Goal: Communication & Community: Answer question/provide support

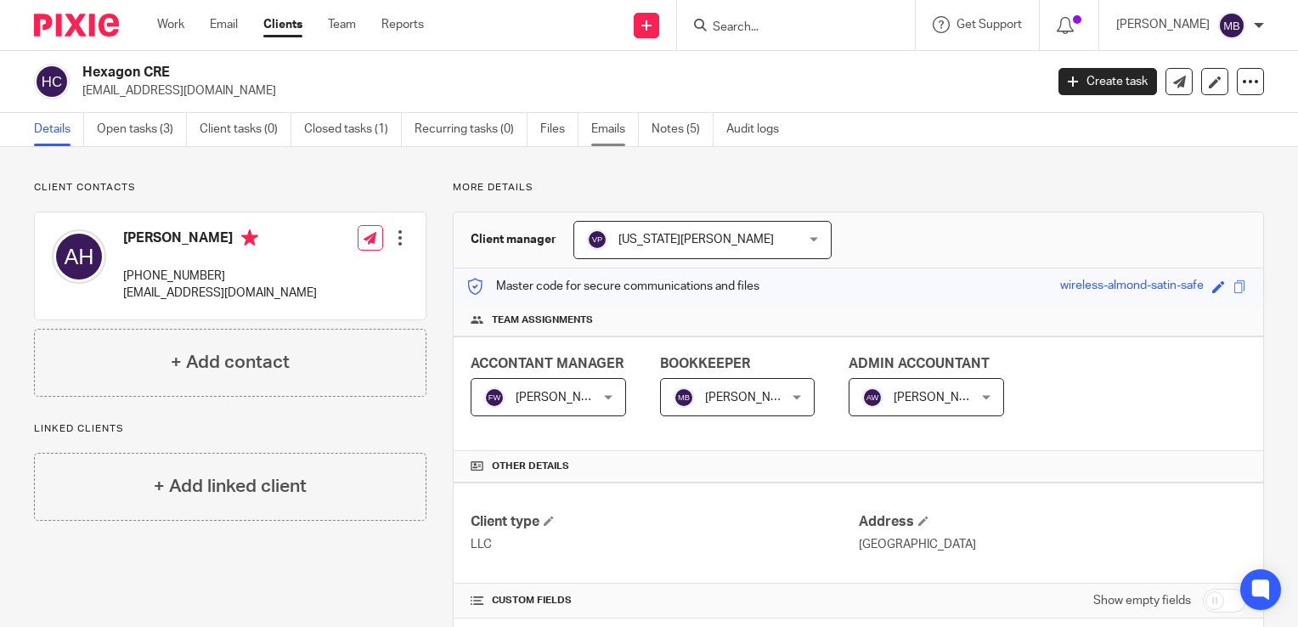
click at [615, 127] on link "Emails" at bounding box center [615, 129] width 48 height 33
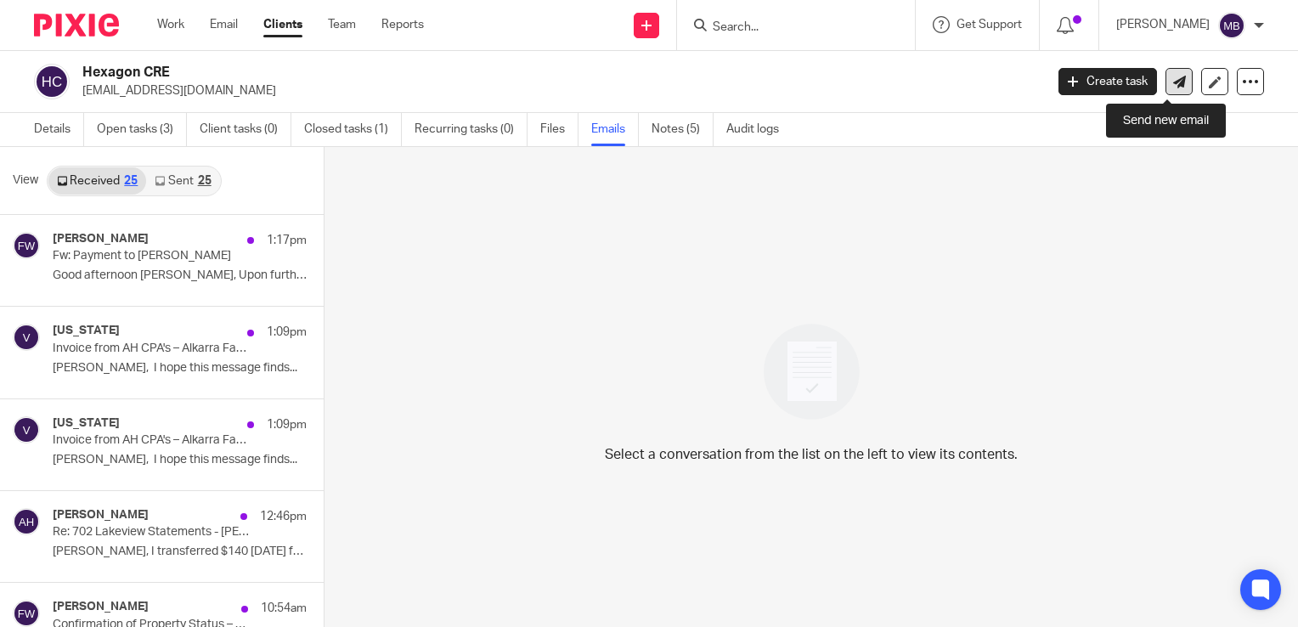
click at [1173, 86] on icon at bounding box center [1179, 82] width 13 height 13
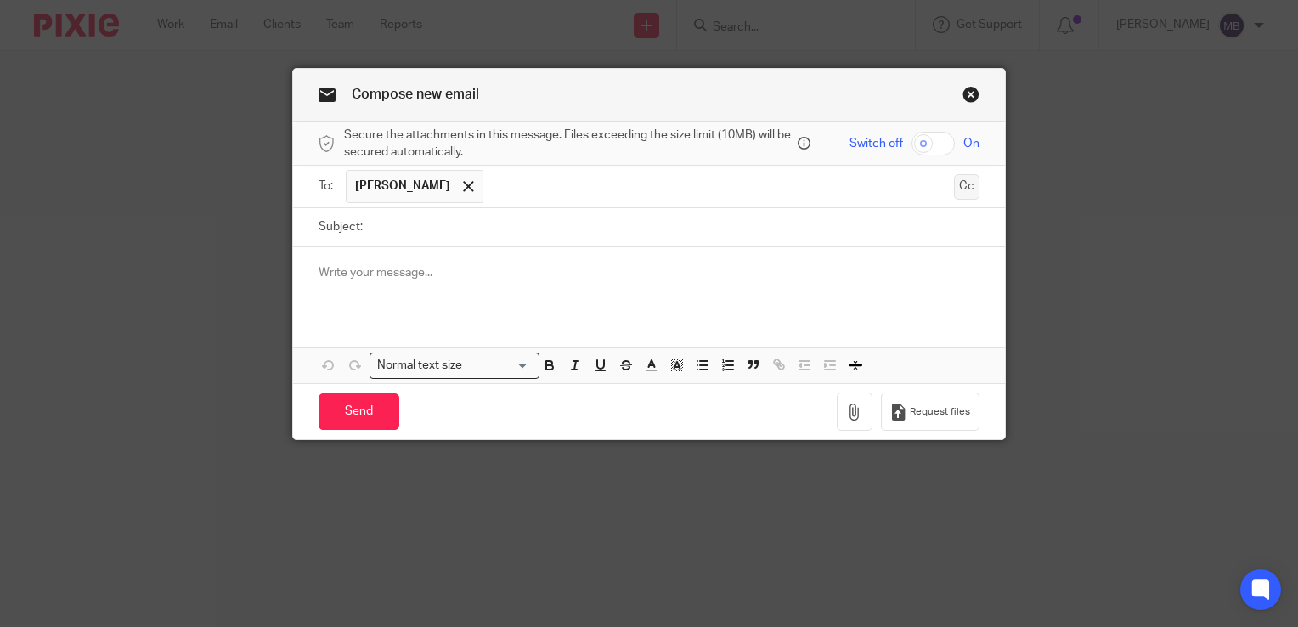
click at [957, 187] on button "Cc" at bounding box center [966, 186] width 25 height 25
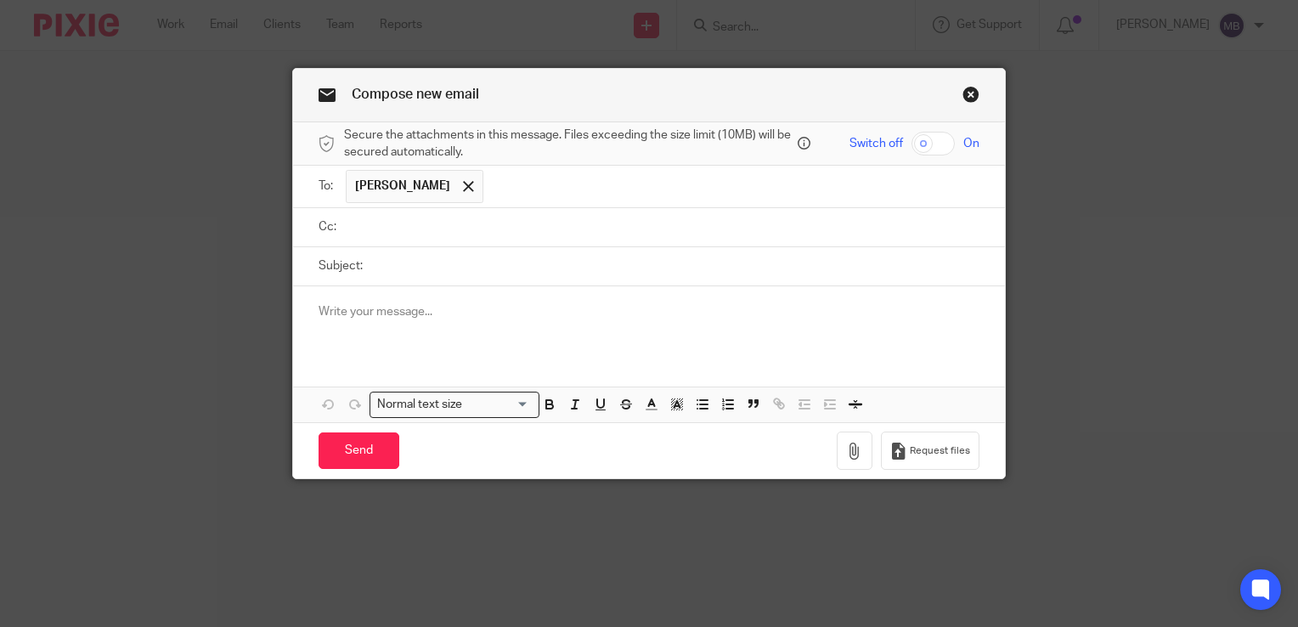
click at [405, 220] on input "text" at bounding box center [661, 227] width 623 height 20
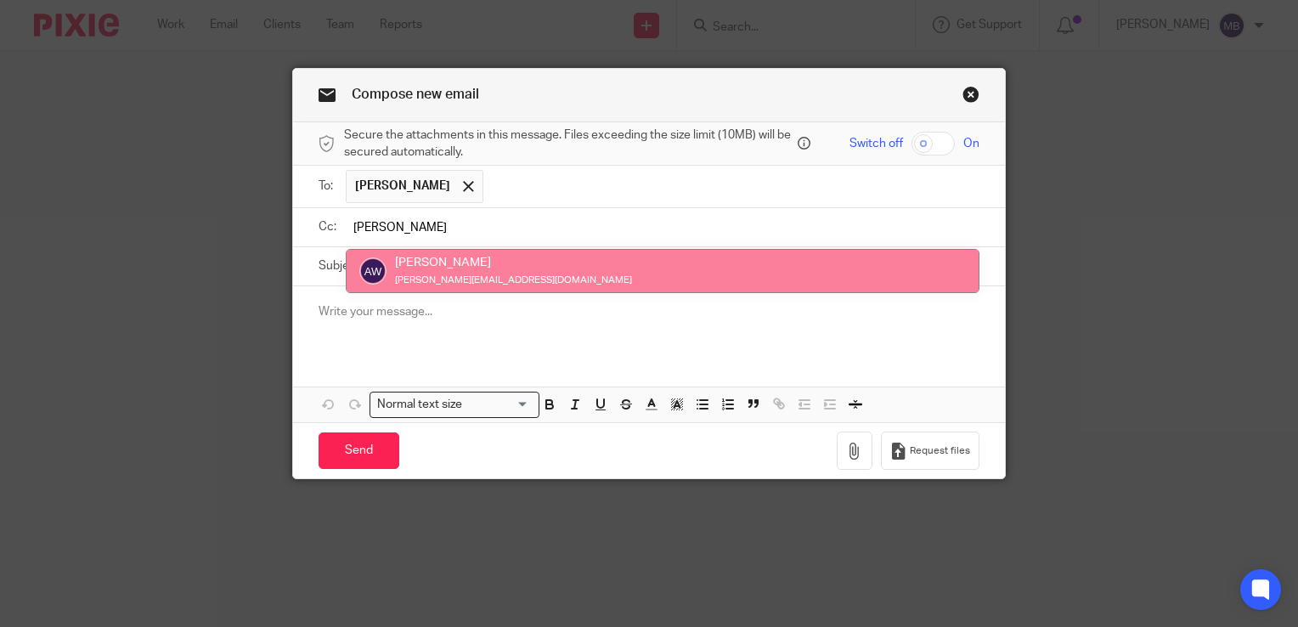
type input "Angie"
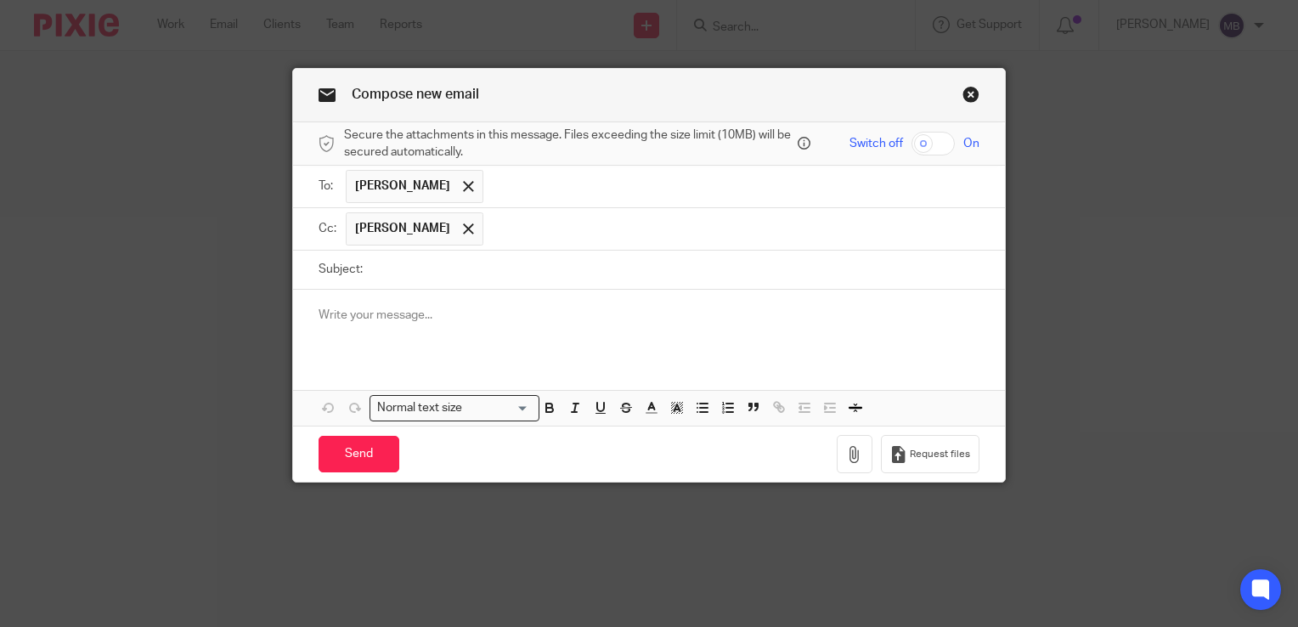
click at [492, 220] on input "text" at bounding box center [732, 228] width 481 height 33
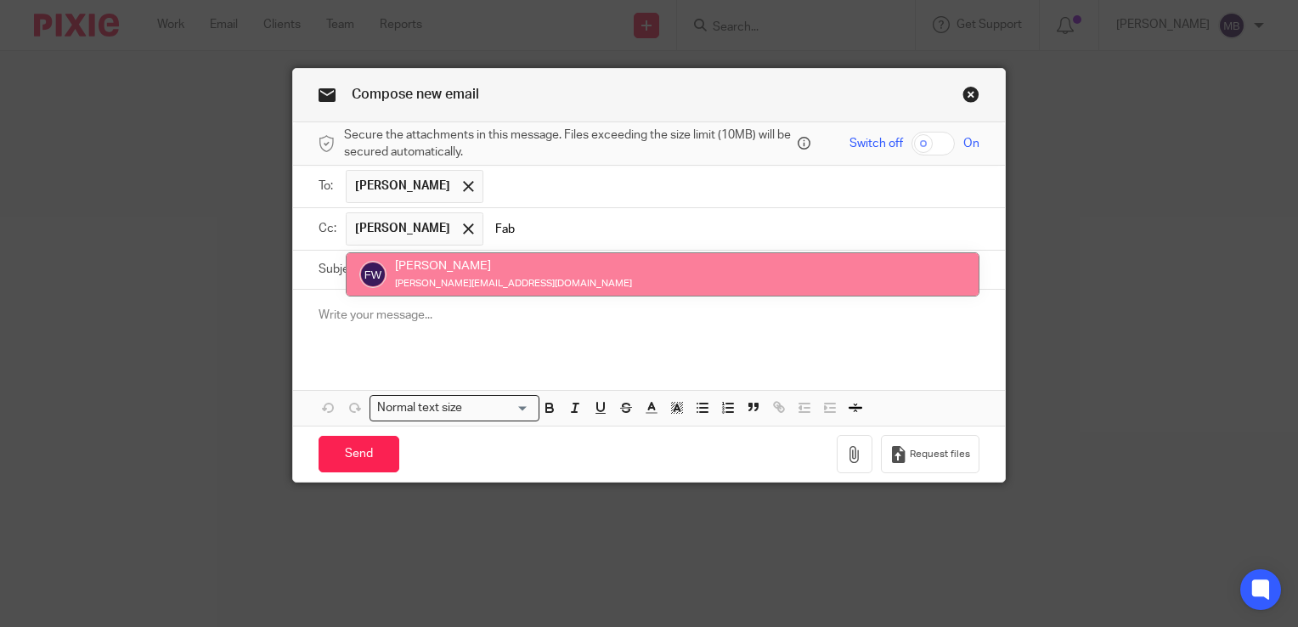
type input "Fab"
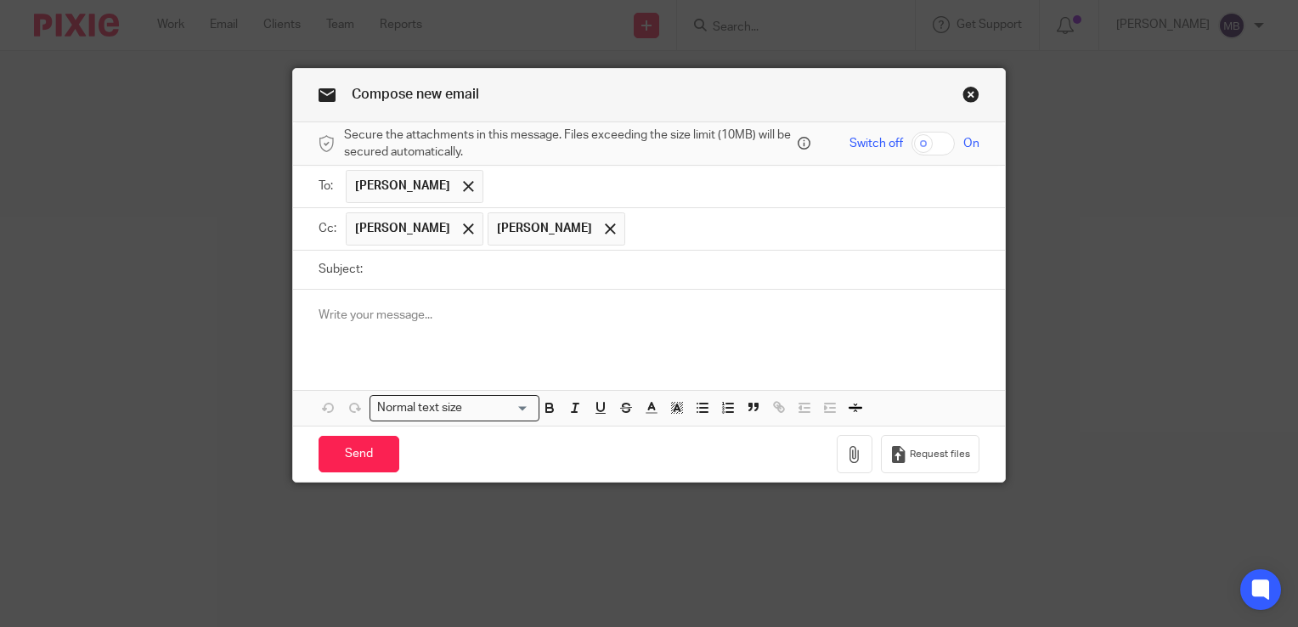
click at [466, 268] on input "Subject:" at bounding box center [675, 270] width 608 height 38
click at [404, 270] on input "Reimbursable" at bounding box center [675, 270] width 608 height 38
click at [454, 274] on input "Reimbursable" at bounding box center [675, 270] width 608 height 38
type input "Reimbursable account"
click at [443, 313] on p at bounding box center [649, 315] width 661 height 17
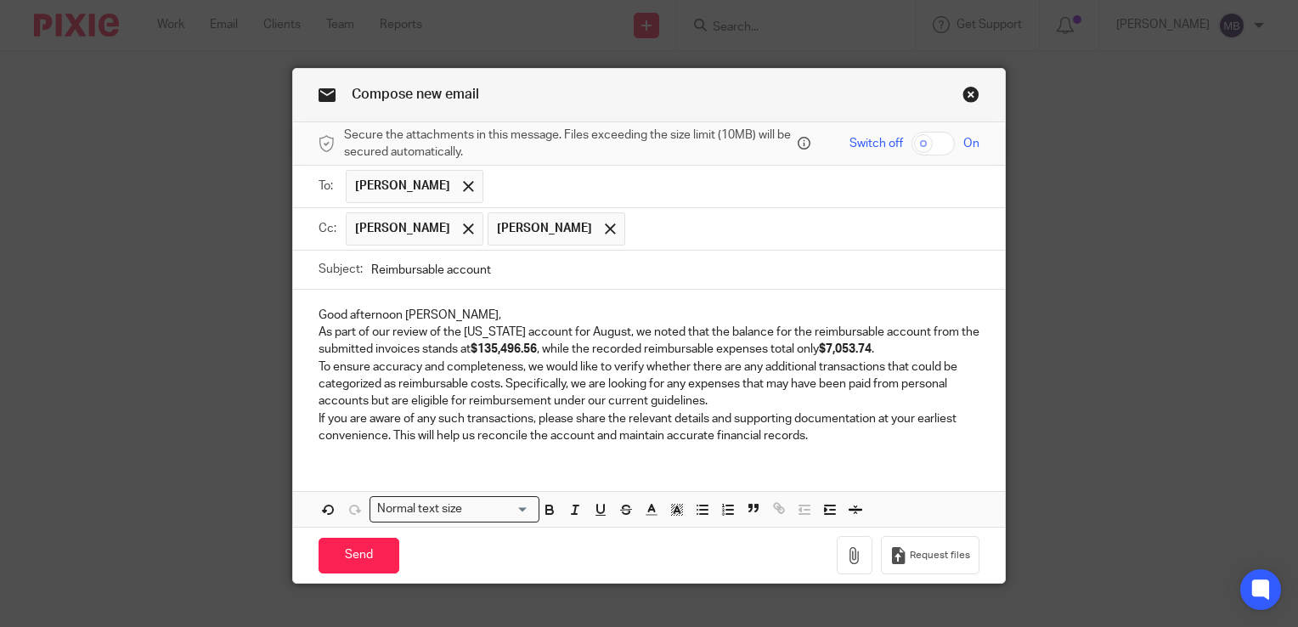
click at [490, 312] on p "Good afternoon Alejandro," at bounding box center [649, 315] width 661 height 17
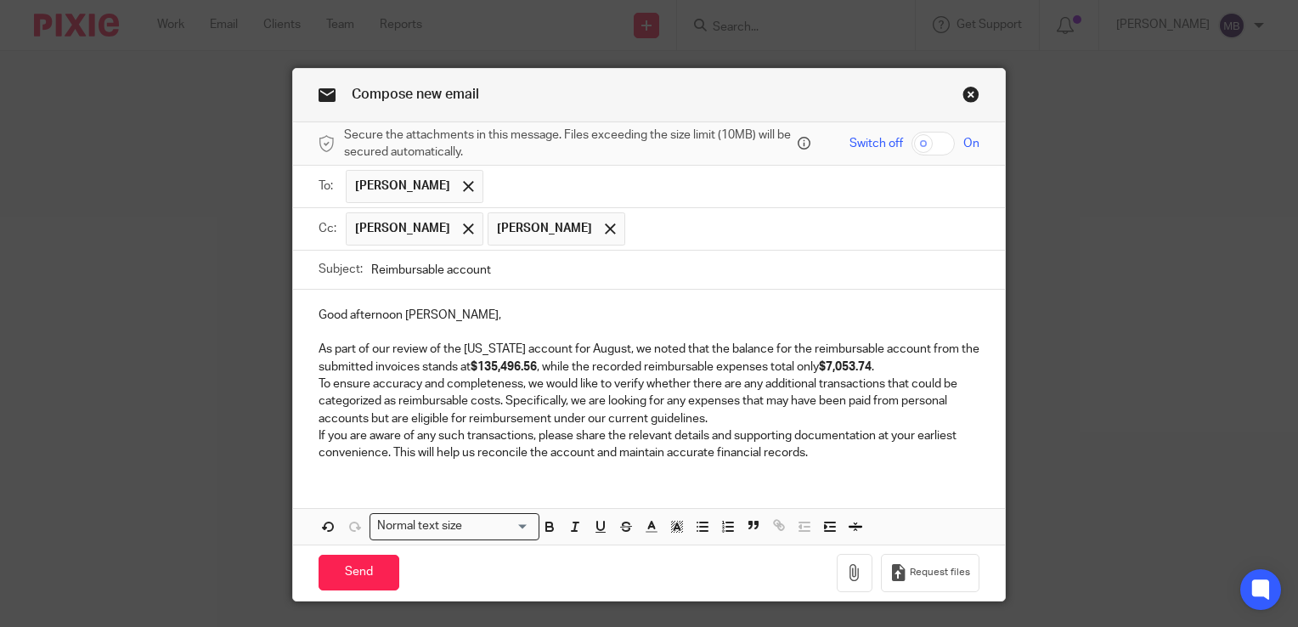
click at [886, 369] on p "As part of our review of the Texas account for August, we noted that the balanc…" at bounding box center [649, 358] width 661 height 35
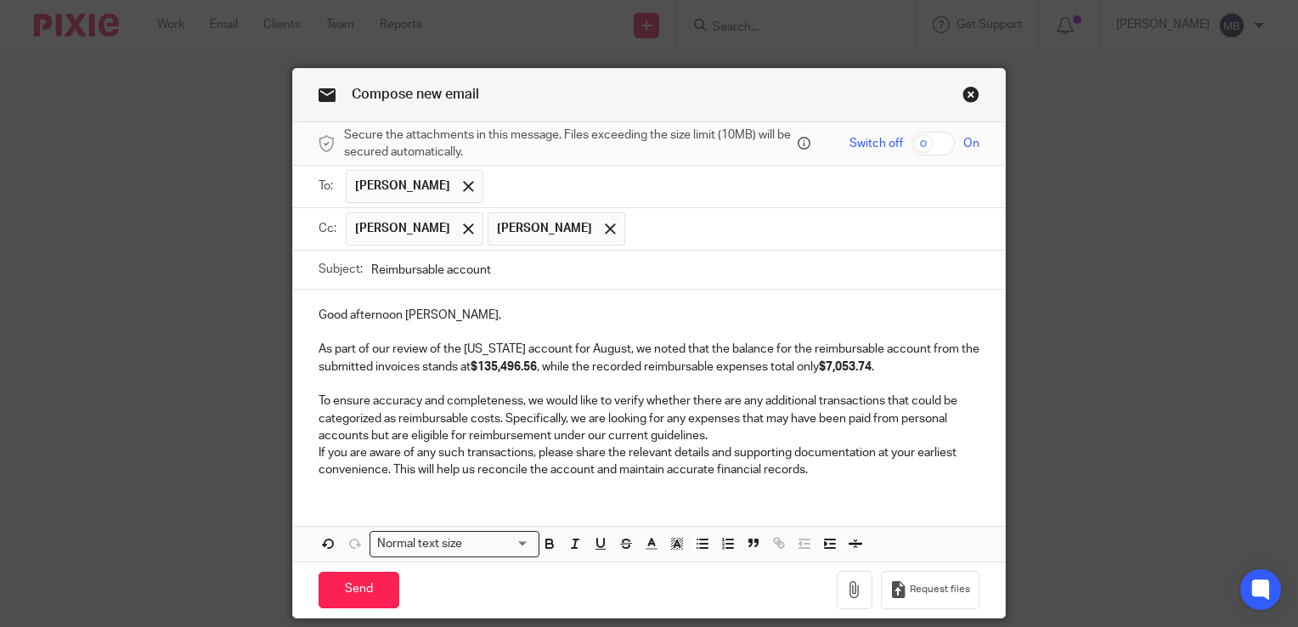
click at [741, 433] on p "To ensure accuracy and completeness, we would like to verify whether there are …" at bounding box center [649, 418] width 661 height 52
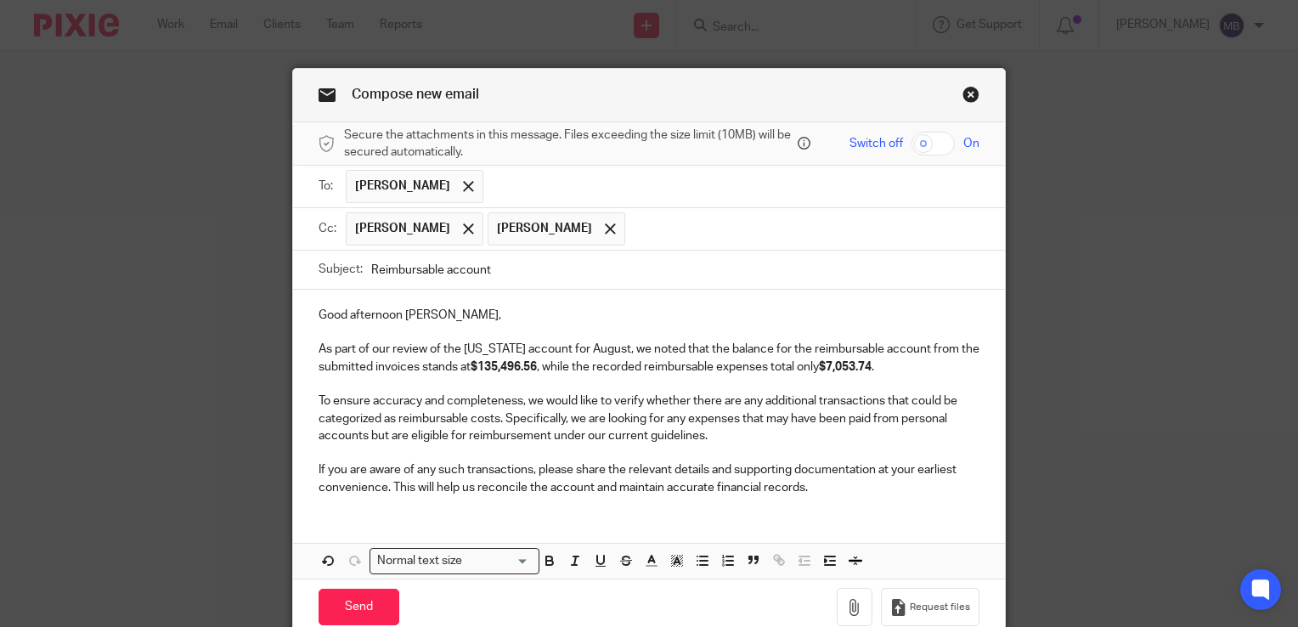
scroll to position [74, 0]
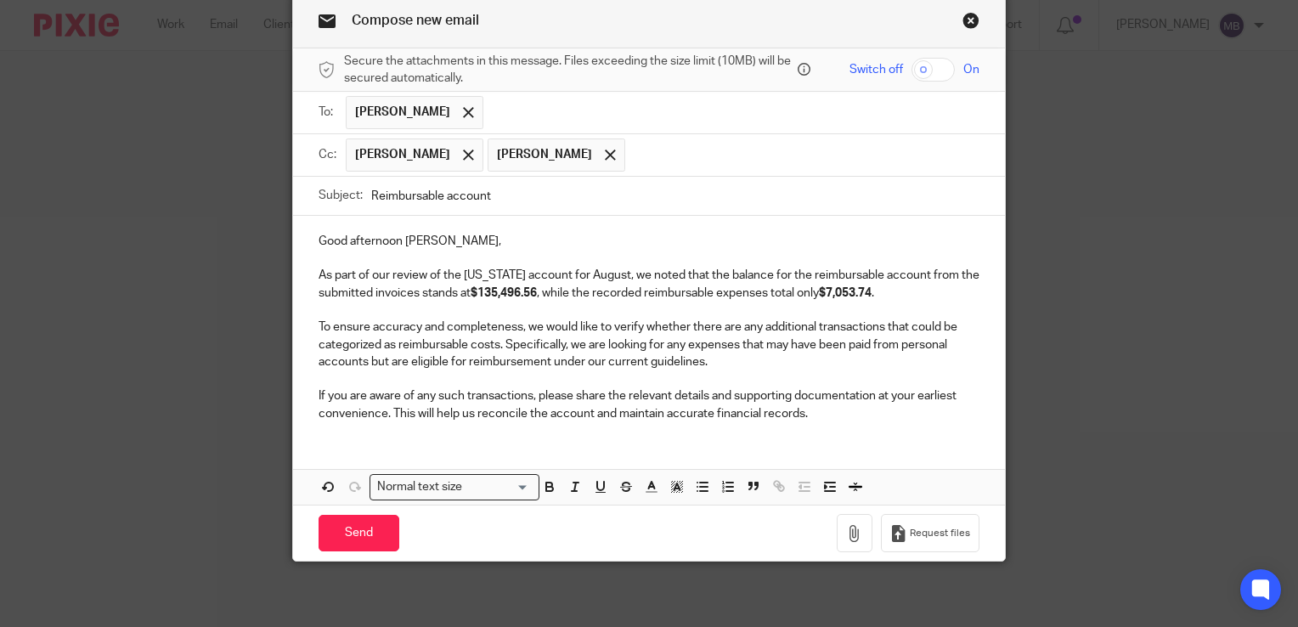
click at [821, 410] on p "If you are aware of any such transactions, please share the relevant details an…" at bounding box center [649, 404] width 661 height 35
drag, startPoint x: 456, startPoint y: 270, endPoint x: 486, endPoint y: 276, distance: 30.3
click at [486, 276] on p "As part of our review of the Texas account for August, we noted that the balanc…" at bounding box center [649, 284] width 661 height 35
click at [547, 481] on icon "button" at bounding box center [549, 486] width 15 height 15
click at [605, 250] on p at bounding box center [649, 258] width 661 height 17
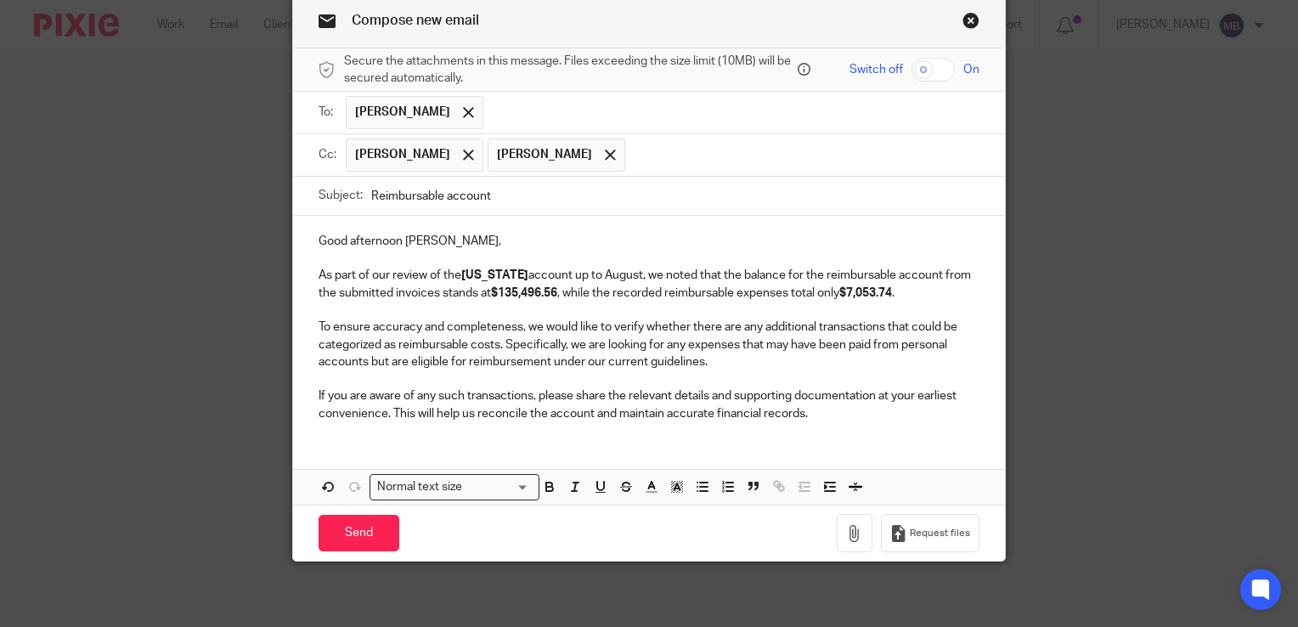
click at [730, 354] on p "To ensure accuracy and completeness, we would like to verify whether there are …" at bounding box center [649, 345] width 661 height 52
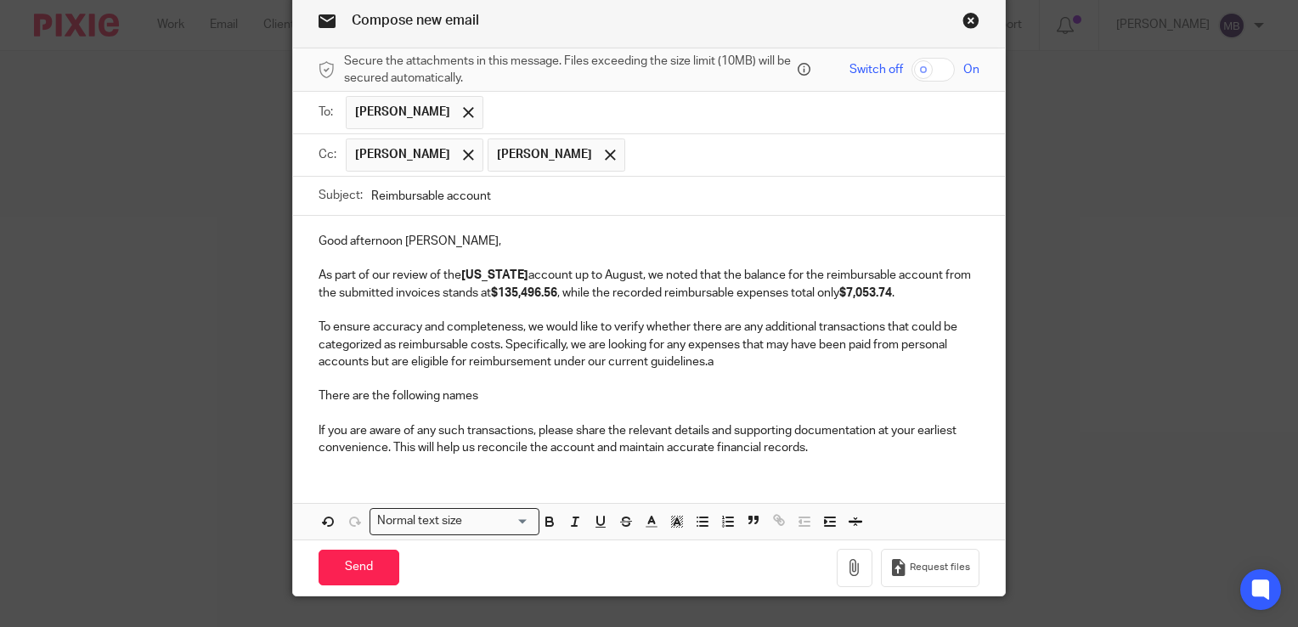
click at [728, 354] on p "To ensure accuracy and completeness, we would like to verify whether there are …" at bounding box center [649, 345] width 661 height 52
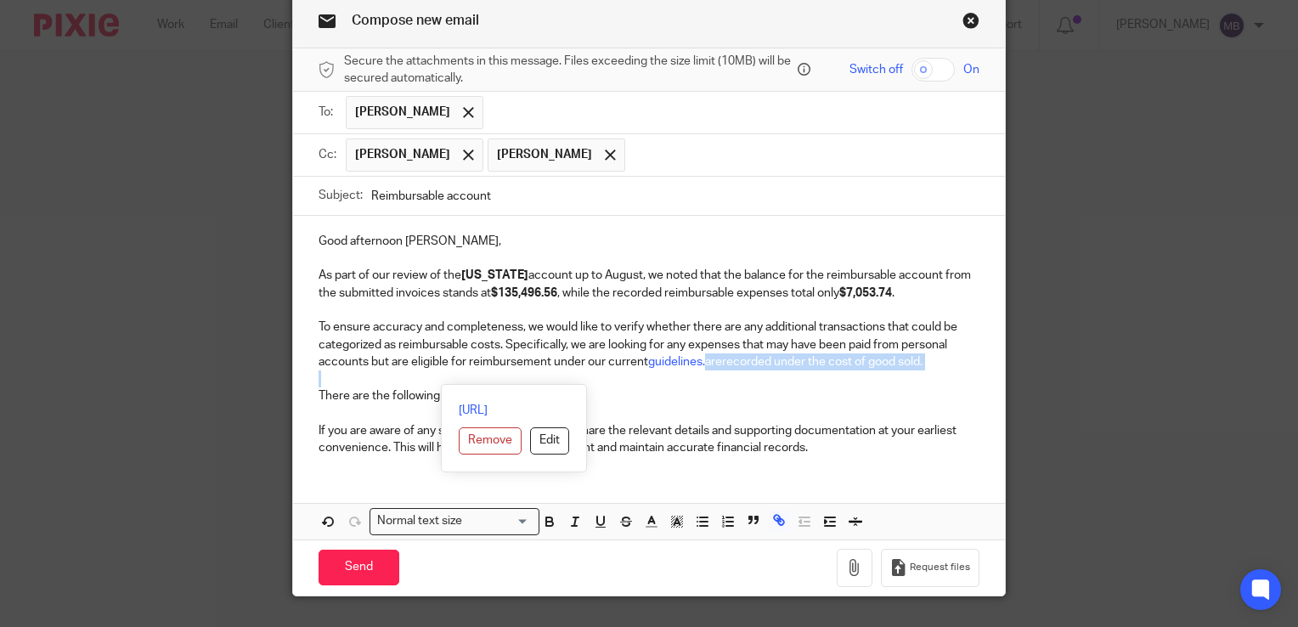
drag, startPoint x: 700, startPoint y: 359, endPoint x: 867, endPoint y: 381, distance: 168.1
click at [867, 381] on div "Good afternoon Alejandro, As part of our review of the Texas account up to Augu…" at bounding box center [649, 342] width 712 height 253
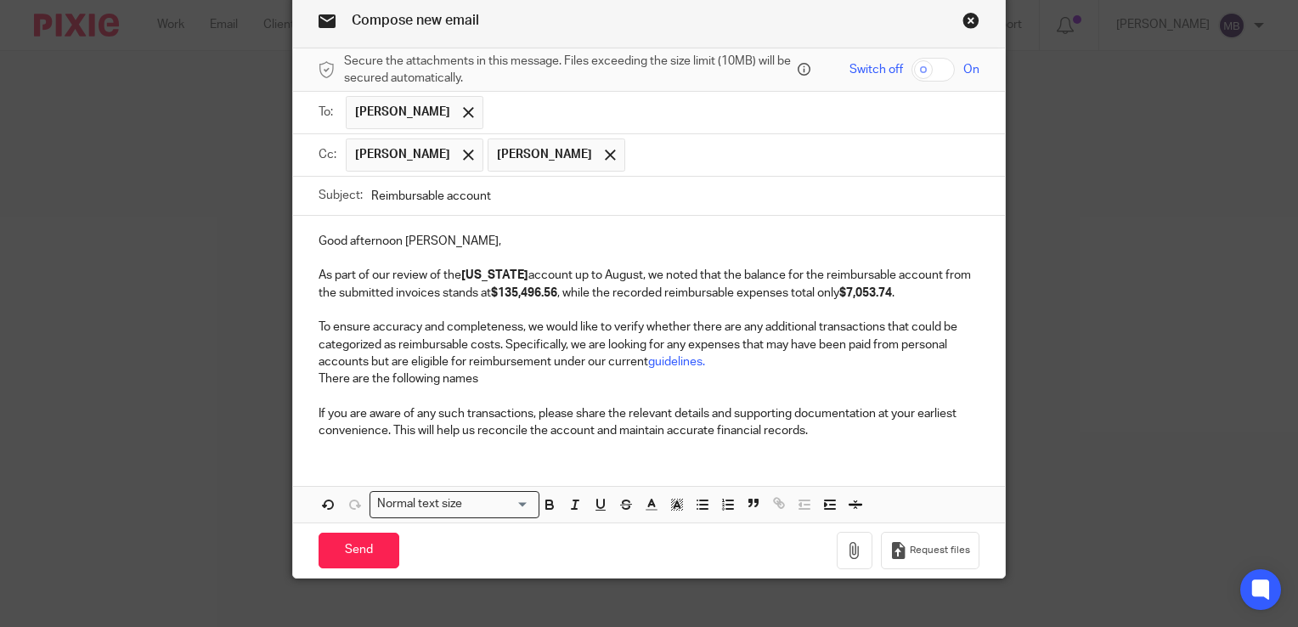
click at [489, 381] on p "There are the following names" at bounding box center [649, 378] width 661 height 17
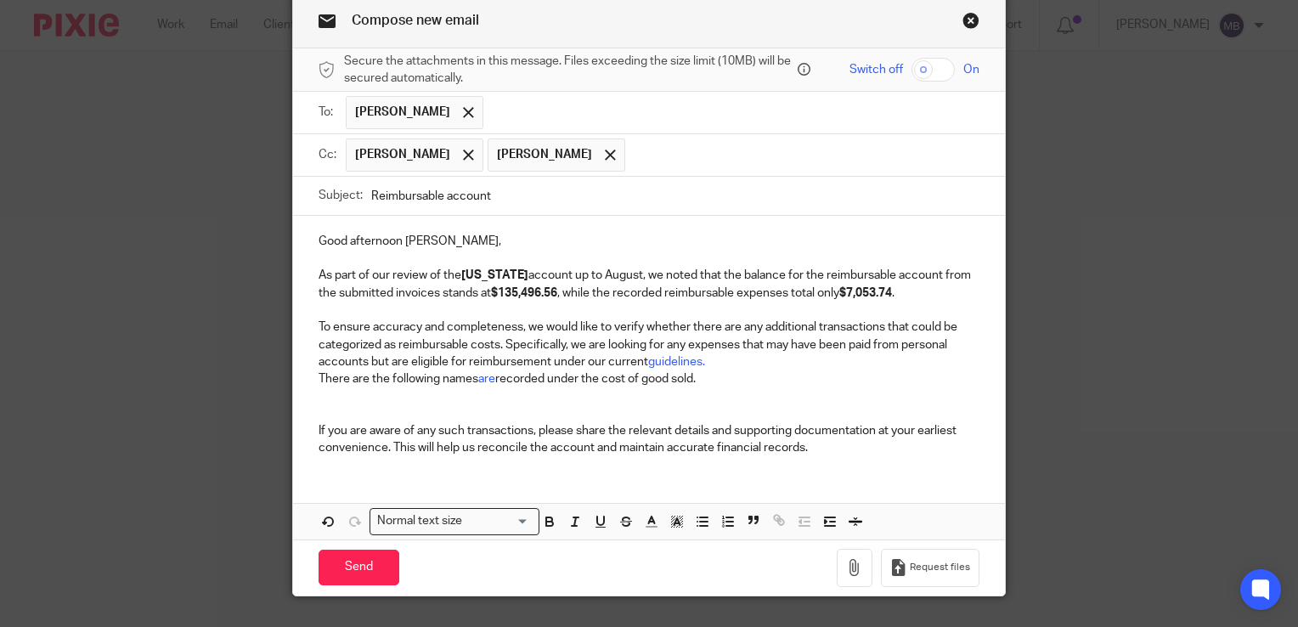
click at [710, 364] on p "To ensure accuracy and completeness, we would like to verify whether there are …" at bounding box center [649, 345] width 661 height 52
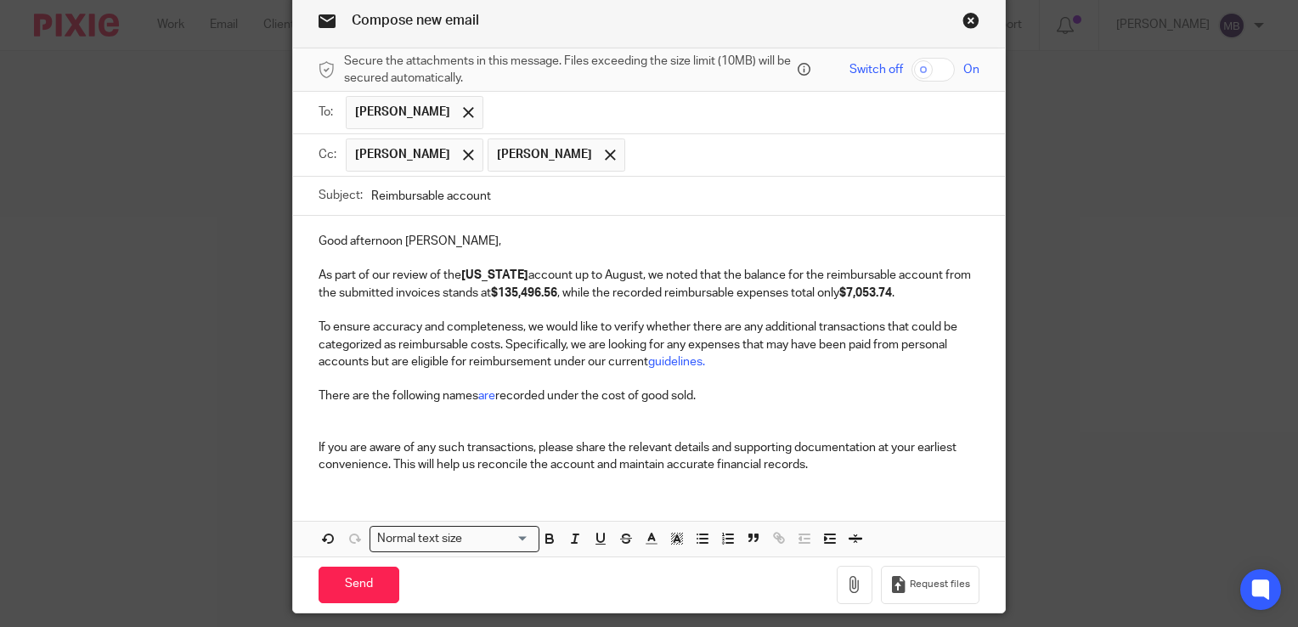
drag, startPoint x: 702, startPoint y: 361, endPoint x: 714, endPoint y: 365, distance: 12.6
click at [714, 365] on p "To ensure accuracy and completeness, we would like to verify whether there are …" at bounding box center [649, 345] width 661 height 52
click at [770, 387] on p "There are the following names are recorded under the cost of good sold." at bounding box center [649, 395] width 661 height 17
drag, startPoint x: 643, startPoint y: 359, endPoint x: 700, endPoint y: 363, distance: 57.1
click at [700, 363] on link "guidelines." at bounding box center [676, 362] width 57 height 12
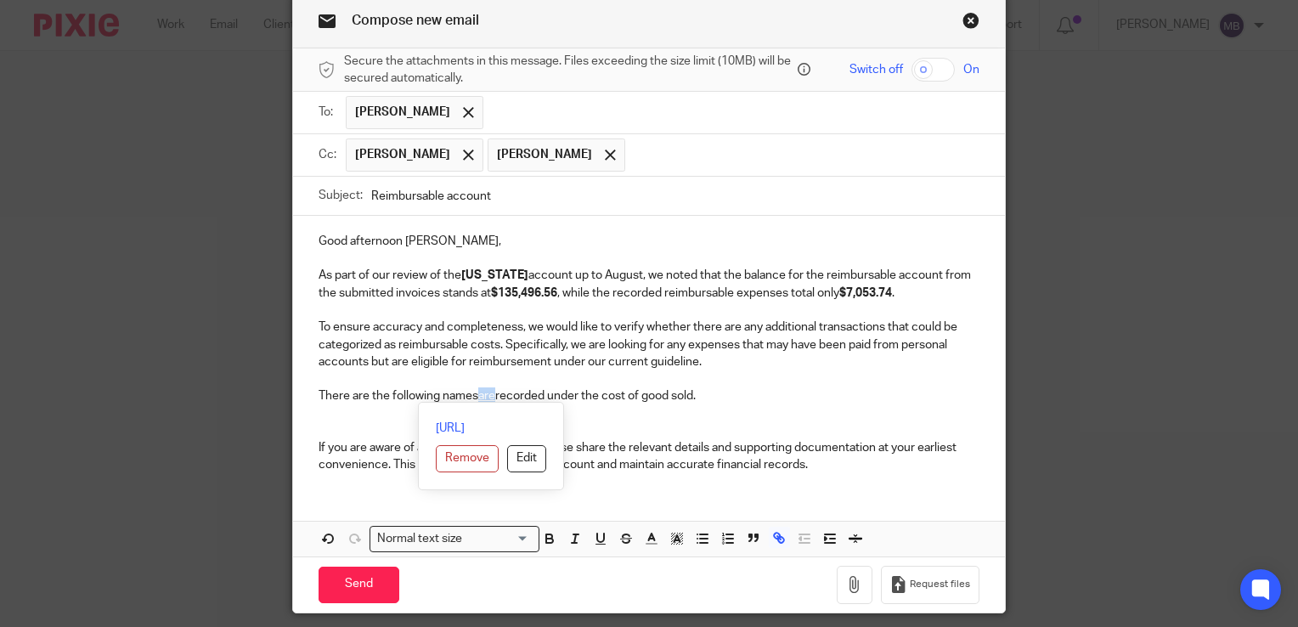
drag, startPoint x: 488, startPoint y: 395, endPoint x: 476, endPoint y: 395, distance: 12.7
click at [478, 395] on link "are" at bounding box center [486, 396] width 17 height 12
click at [736, 398] on p "There are the following names are recorded under the cost of goods sold." at bounding box center [649, 395] width 661 height 17
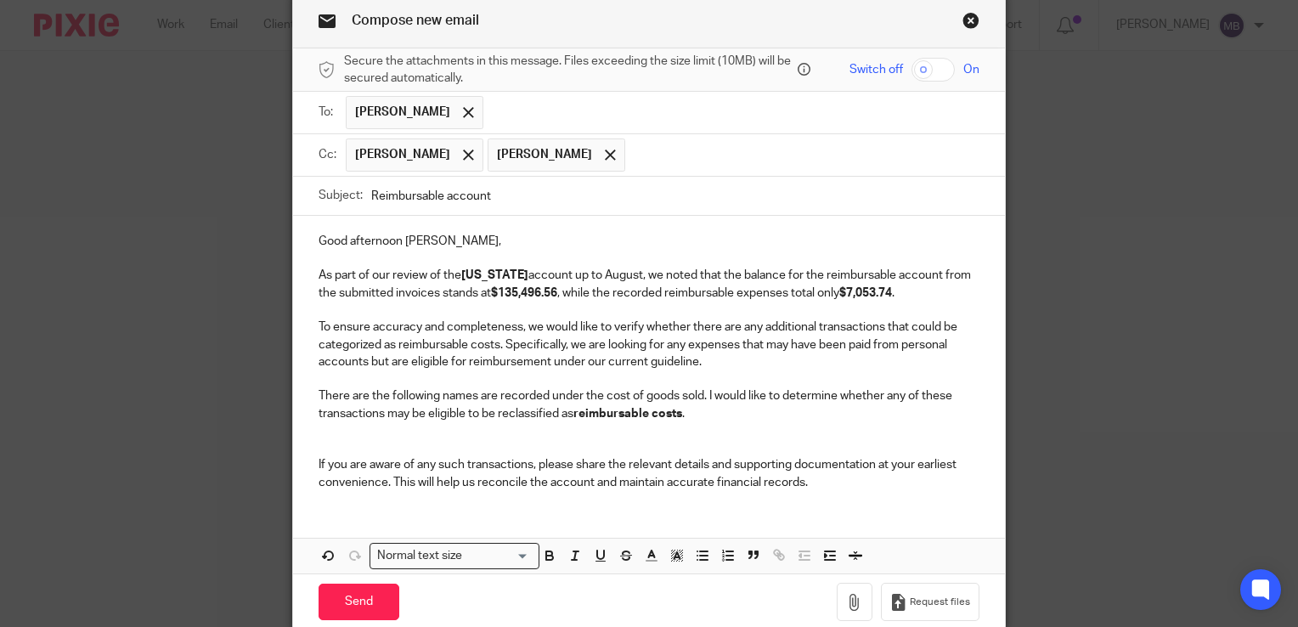
click at [709, 395] on p "There are the following names are recorded under the cost of goods sold. I woul…" at bounding box center [649, 404] width 661 height 35
click at [705, 416] on p "There are the following names are recorded under the cost of goods sold. We wou…" at bounding box center [649, 404] width 661 height 35
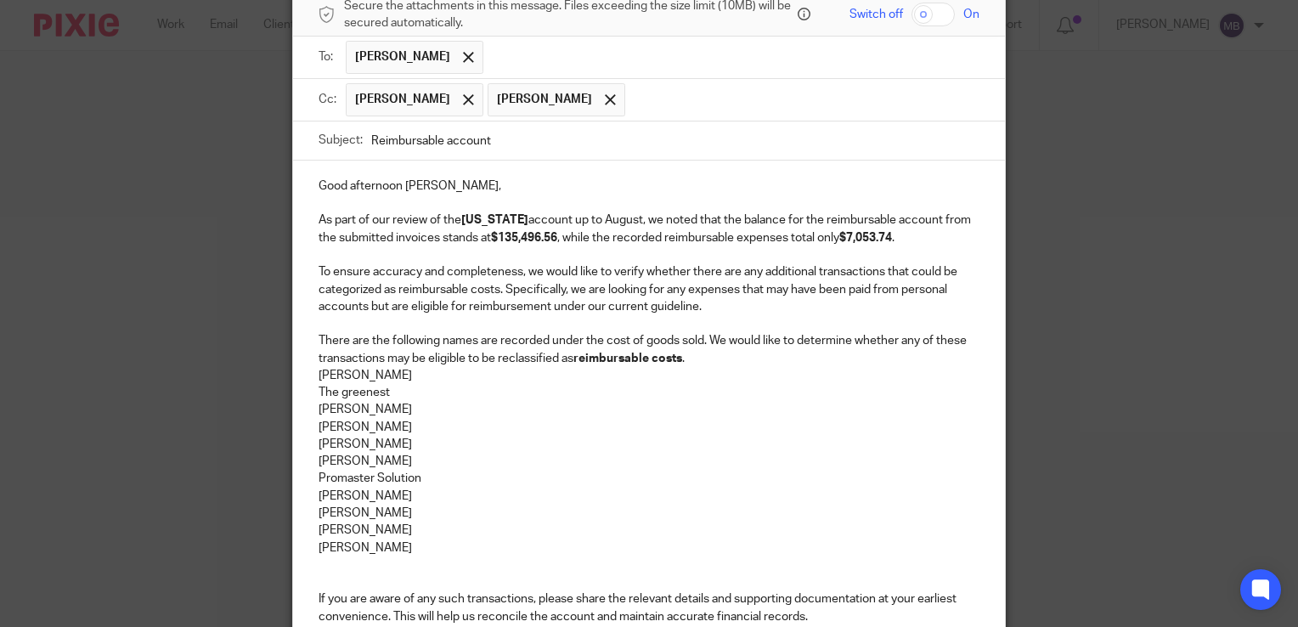
scroll to position [244, 0]
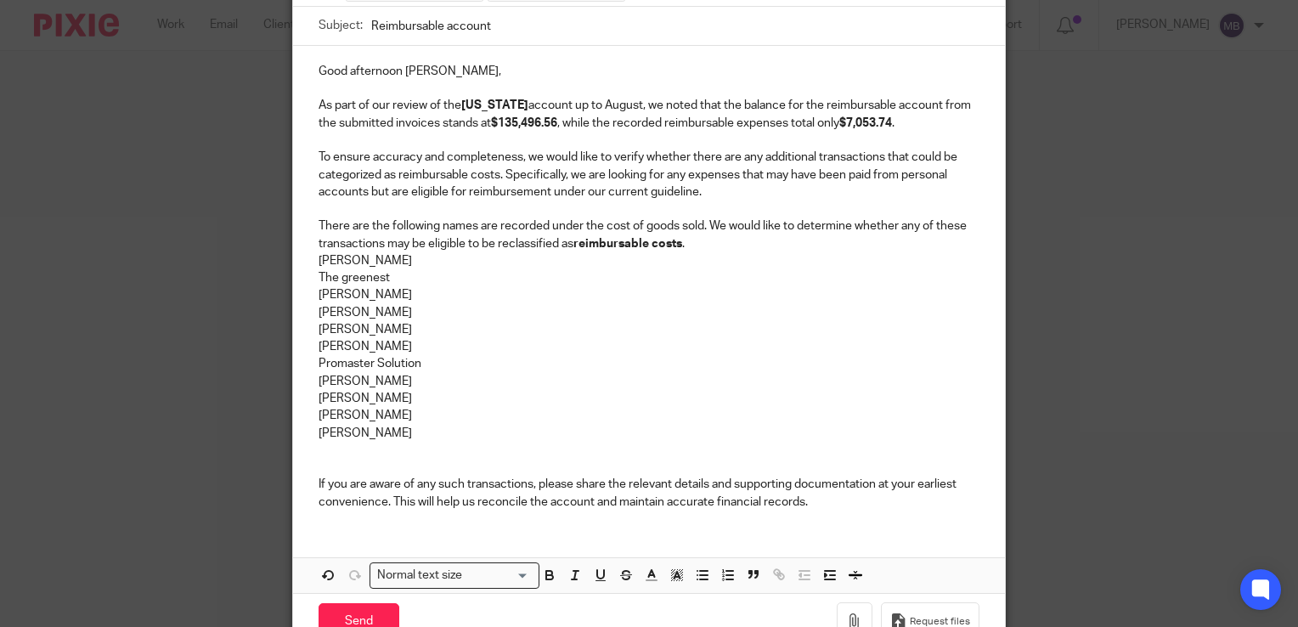
click at [310, 484] on div "Good afternoon Alejandro, As part of our review of the Texas account up to Augu…" at bounding box center [649, 284] width 712 height 477
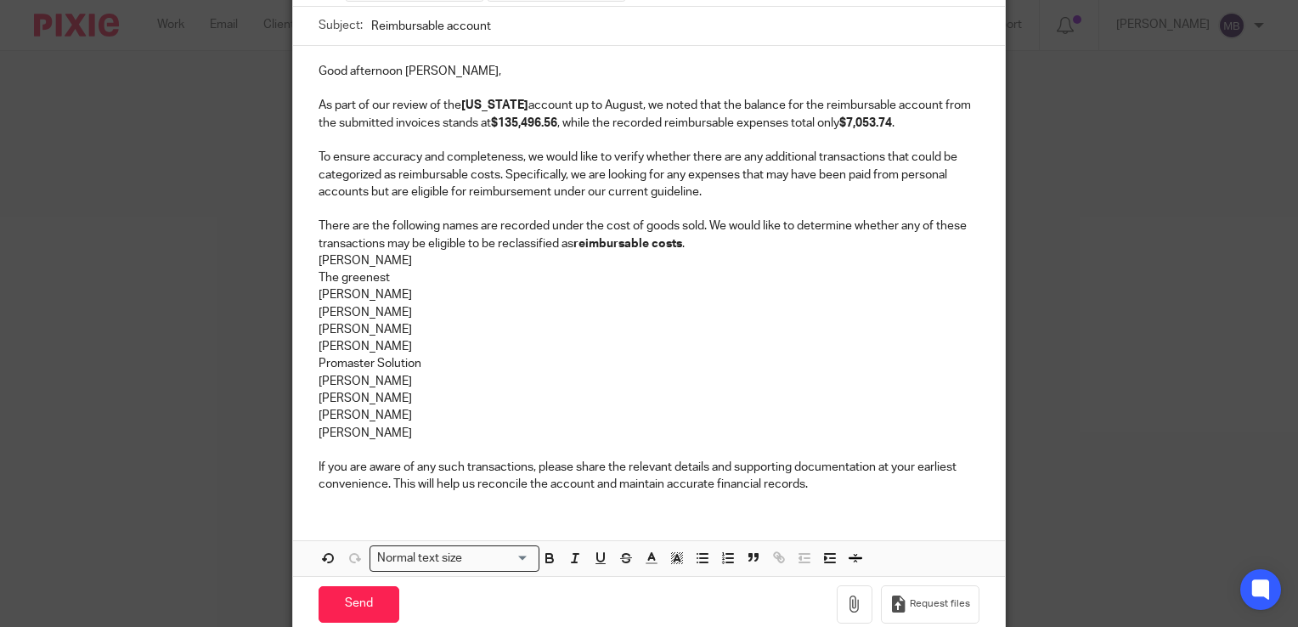
click at [846, 485] on p "If you are aware of any such transactions, please share the relevant details an…" at bounding box center [649, 476] width 661 height 35
click at [816, 481] on p "If you are aware of any such transactions, please share the relevant details an…" at bounding box center [649, 476] width 661 height 35
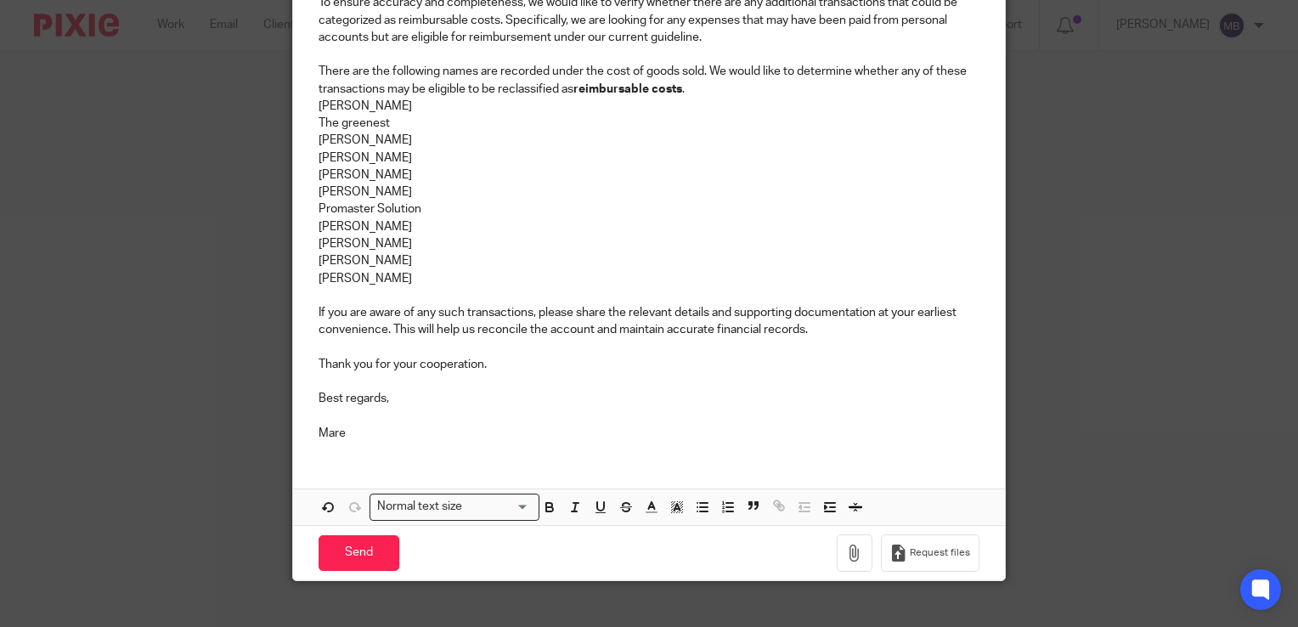
scroll to position [418, 0]
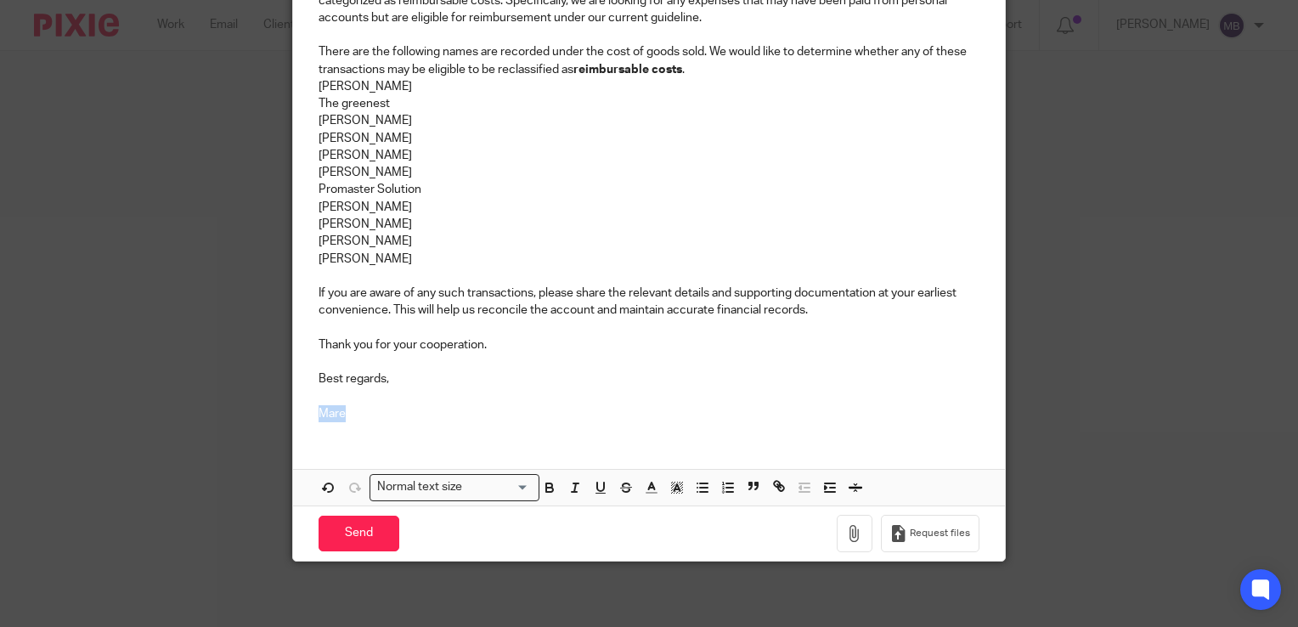
drag, startPoint x: 350, startPoint y: 409, endPoint x: 310, endPoint y: 409, distance: 39.9
click at [310, 409] on div "Good afternoon Alejandro, As part of our review of the Texas account up to Augu…" at bounding box center [649, 153] width 712 height 563
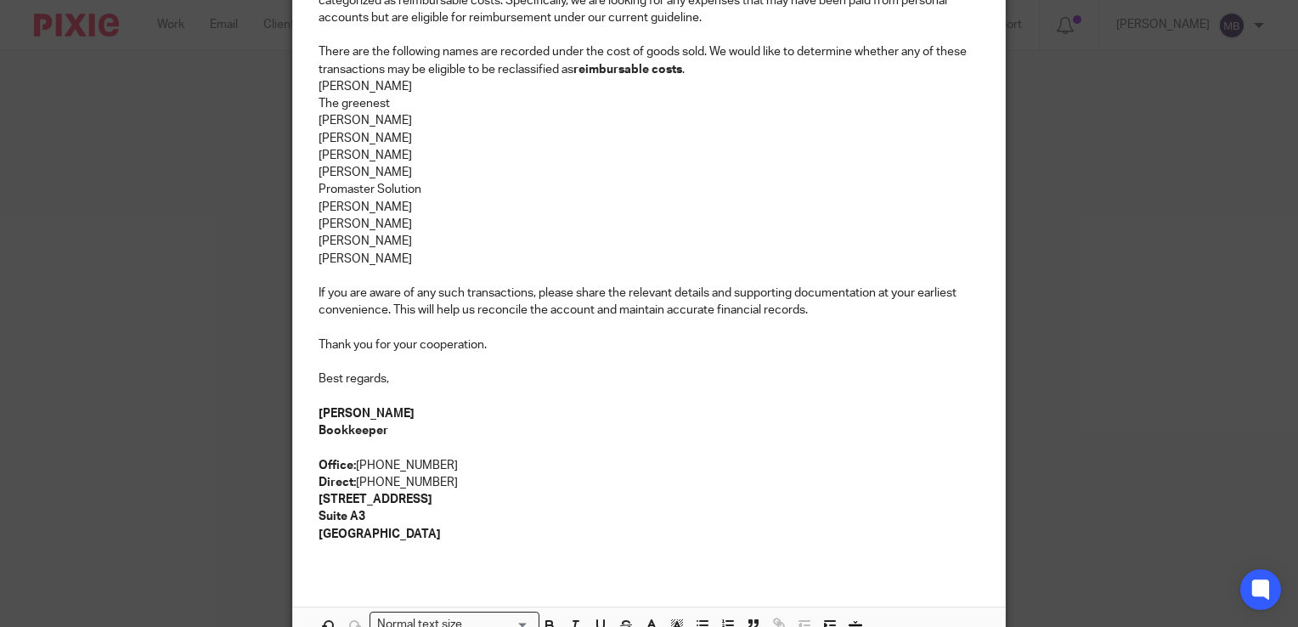
click at [583, 405] on p "[PERSON_NAME]" at bounding box center [649, 413] width 661 height 17
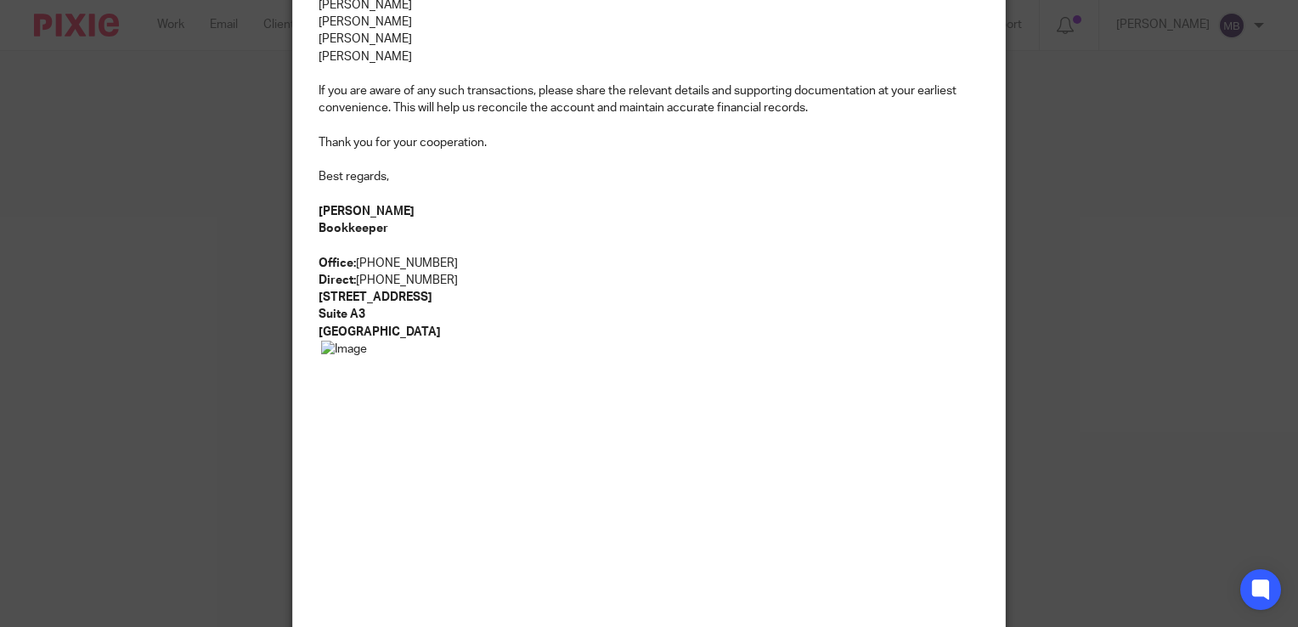
scroll to position [641, 0]
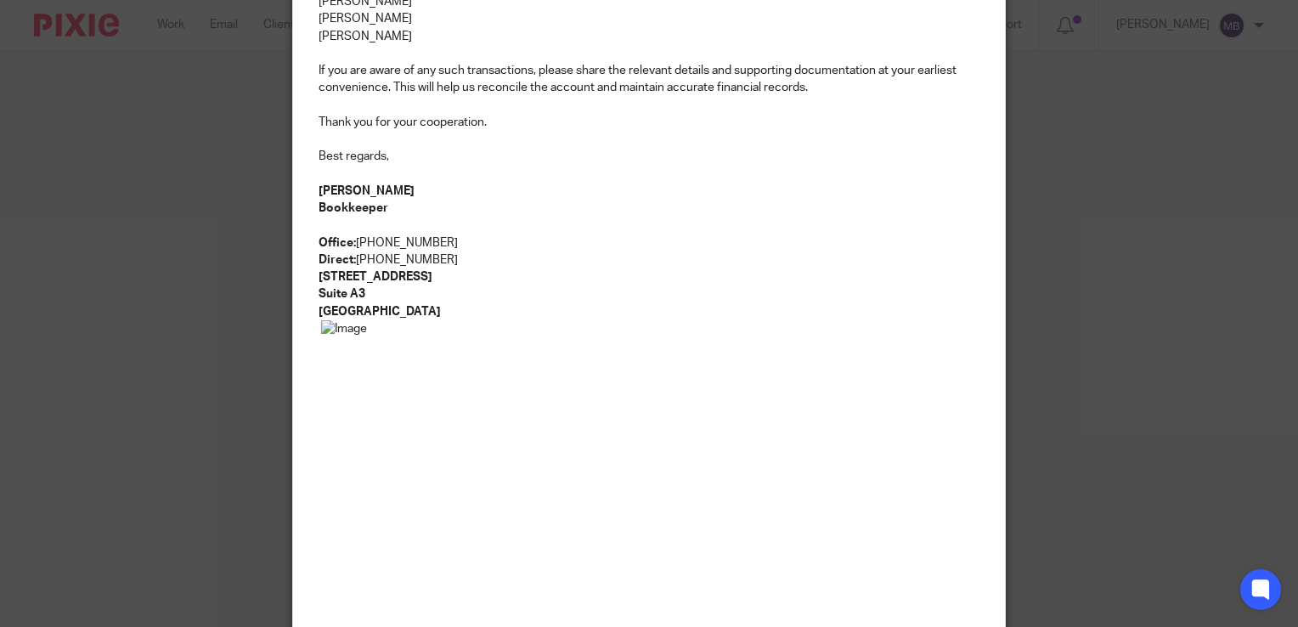
click at [624, 480] on img at bounding box center [533, 490] width 425 height 340
drag, startPoint x: 739, startPoint y: 319, endPoint x: 469, endPoint y: 499, distance: 324.2
click at [472, 500] on span at bounding box center [534, 490] width 427 height 340
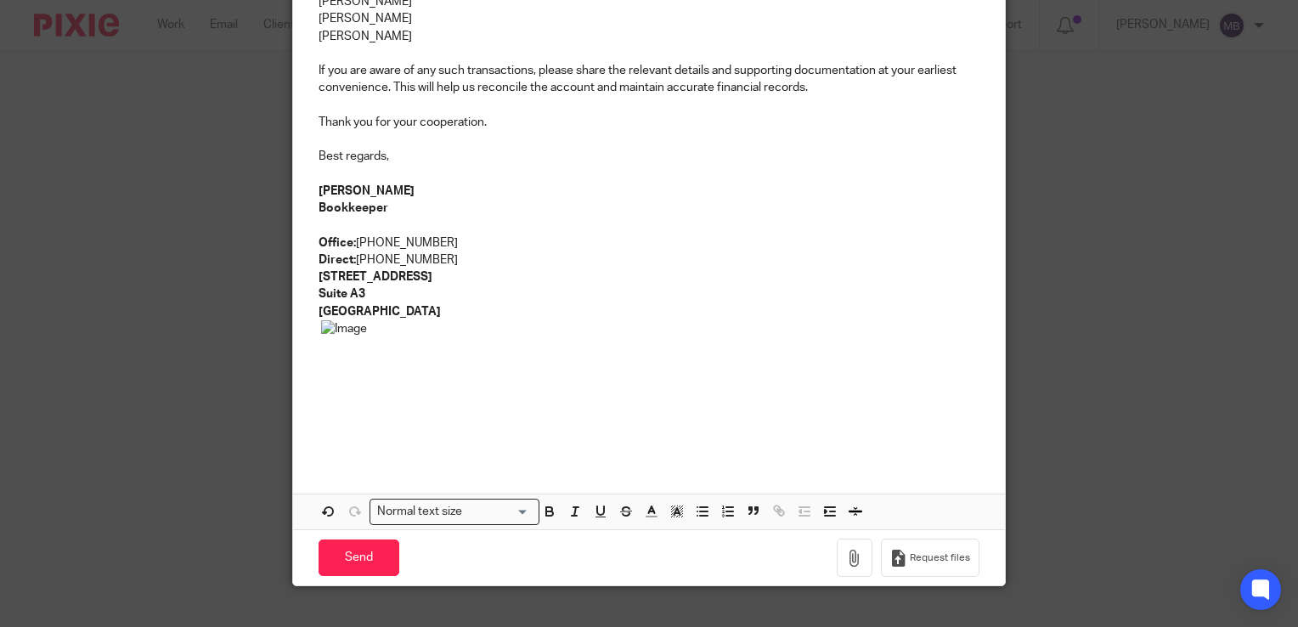
click at [642, 348] on p at bounding box center [649, 383] width 661 height 127
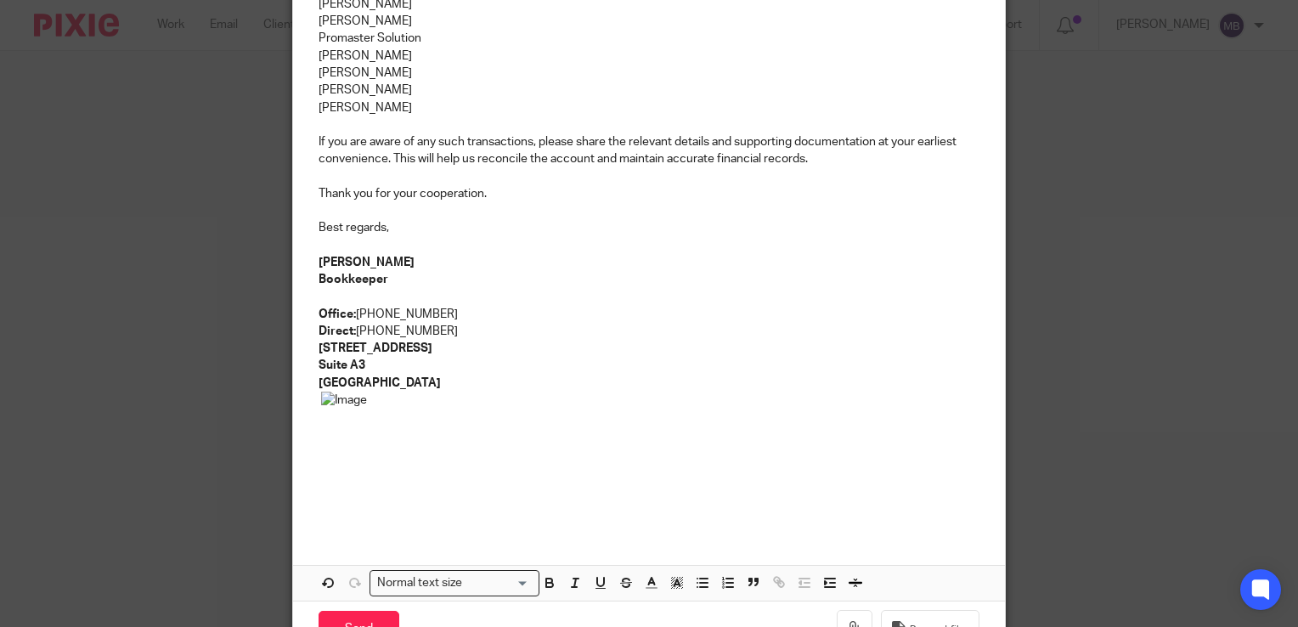
scroll to position [669, 0]
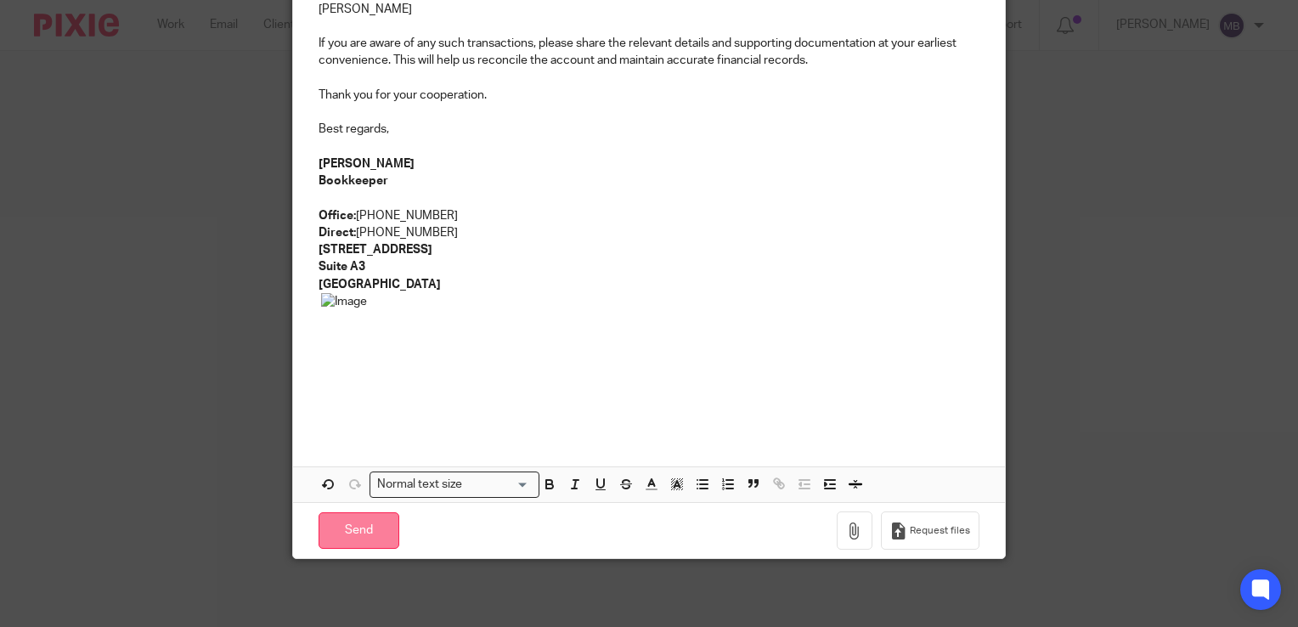
click at [349, 528] on input "Send" at bounding box center [359, 530] width 81 height 37
